Goal: Find specific page/section

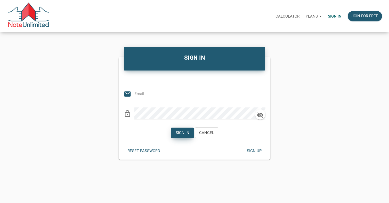
type input "[EMAIL_ADDRESS][DOMAIN_NAME]"
click at [180, 132] on div "Sign in" at bounding box center [183, 133] width 14 height 6
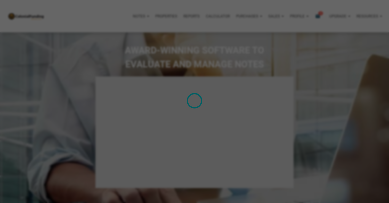
select select
type input "Introduction to new features"
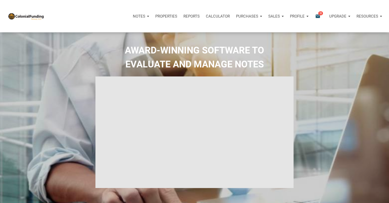
select select
click at [134, 16] on p "Notes" at bounding box center [139, 16] width 12 height 5
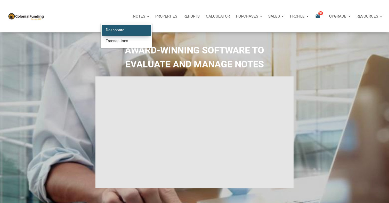
click at [115, 30] on link "Dashboard" at bounding box center [126, 30] width 49 height 11
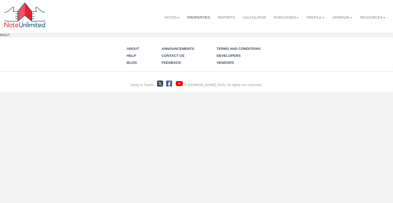
click at [191, 18] on ul "Notes Dashboard Transactions Properties Reports Calculator Purchases Offers Ord…" at bounding box center [275, 14] width 229 height 20
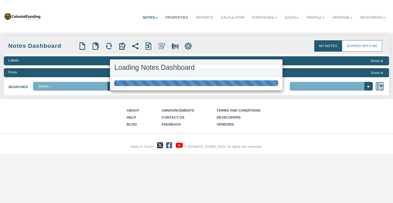
select select "316"
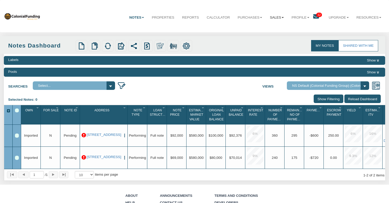
click at [273, 18] on link "Sales" at bounding box center [277, 17] width 22 height 13
click at [250, 30] on link "Offers" at bounding box center [265, 29] width 45 height 7
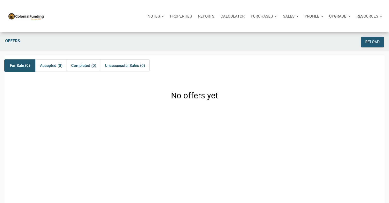
click at [151, 17] on p "Notes" at bounding box center [154, 16] width 12 height 5
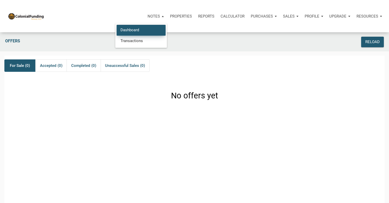
click at [131, 30] on link "Dashboard" at bounding box center [141, 30] width 49 height 11
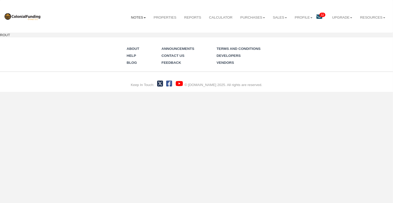
click at [145, 18] on link "Notes" at bounding box center [138, 17] width 23 height 13
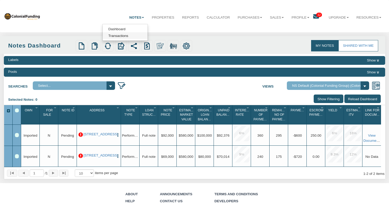
click at [113, 35] on link "Transactions" at bounding box center [125, 35] width 45 height 7
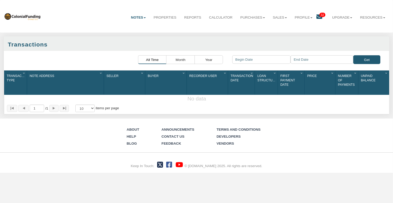
click at [320, 15] on span "32" at bounding box center [323, 15] width 6 height 4
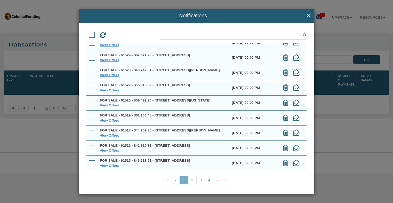
scroll to position [63, 0]
click at [112, 73] on link "View Offers" at bounding box center [109, 75] width 19 height 4
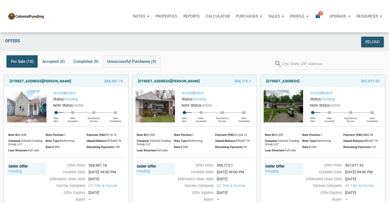
click at [128, 62] on span "Unsuccessful Purchases (9)" at bounding box center [131, 61] width 49 height 6
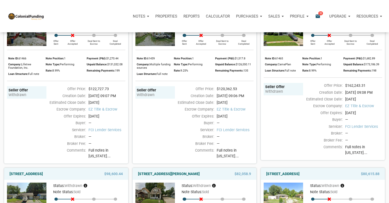
scroll to position [213, 0]
